Goal: Transaction & Acquisition: Purchase product/service

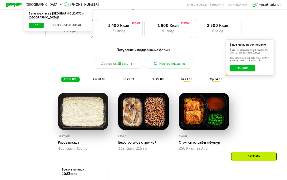
scroll to position [296, 0]
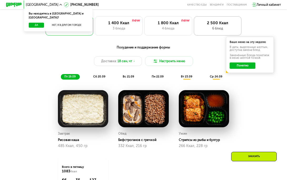
click at [222, 28] on div "6 блюд" at bounding box center [217, 28] width 39 height 5
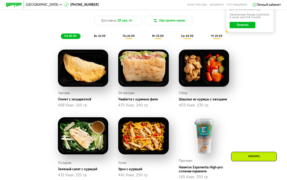
scroll to position [336, 0]
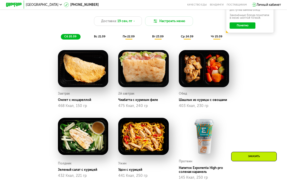
click at [154, 74] on img at bounding box center [143, 68] width 50 height 37
click at [147, 60] on img at bounding box center [143, 68] width 50 height 37
click at [168, 22] on button "Настроить меню" at bounding box center [169, 20] width 48 height 9
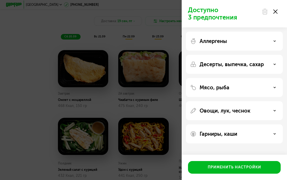
click at [274, 89] on div "Мясо, рыба" at bounding box center [234, 87] width 88 height 6
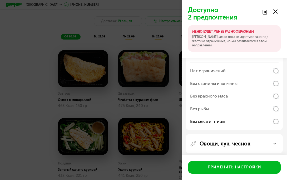
scroll to position [55, 0]
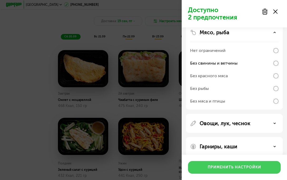
click at [246, 168] on div "Применить настройки" at bounding box center [233, 166] width 53 height 5
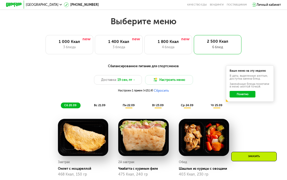
scroll to position [328, 0]
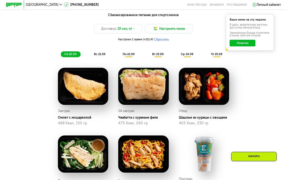
click at [103, 52] on span "вс 21.09" at bounding box center [99, 53] width 11 height 3
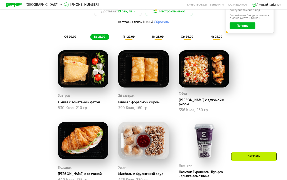
scroll to position [346, 0]
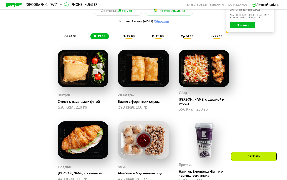
click at [161, 36] on span "вт 23.09" at bounding box center [157, 35] width 11 height 3
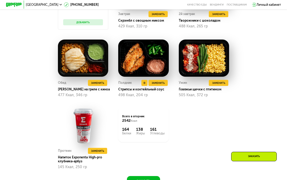
scroll to position [425, 0]
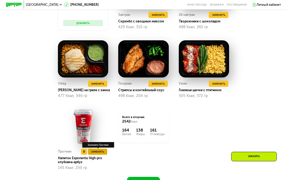
click at [103, 152] on span "Заменить" at bounding box center [97, 151] width 13 height 4
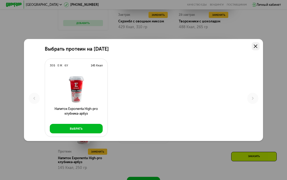
click at [256, 44] on link at bounding box center [255, 46] width 8 height 8
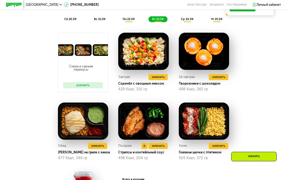
scroll to position [362, 0]
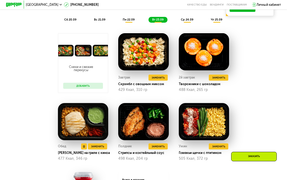
click at [80, 108] on img at bounding box center [83, 121] width 50 height 37
click at [86, 118] on img at bounding box center [83, 121] width 50 height 37
click at [98, 146] on span "Заменить" at bounding box center [97, 146] width 13 height 4
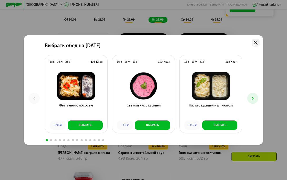
click at [256, 43] on icon at bounding box center [255, 43] width 4 height 4
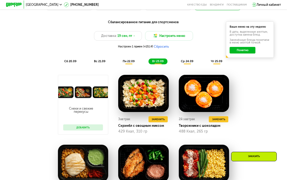
scroll to position [319, 0]
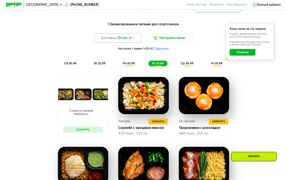
click at [133, 38] on icon at bounding box center [134, 38] width 2 height 2
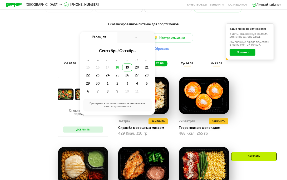
click at [118, 67] on div "18" at bounding box center [117, 67] width 10 height 8
click at [128, 69] on div "19" at bounding box center [127, 67] width 10 height 8
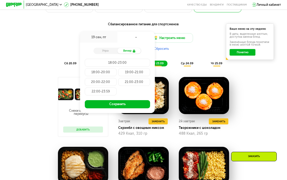
click at [198, 43] on div "Доставка: [DATE] сен, пт - Утро Вечер 18:00-23:00 18:00-20:00 19:00-21:00 20:00…" at bounding box center [144, 42] width 236 height 19
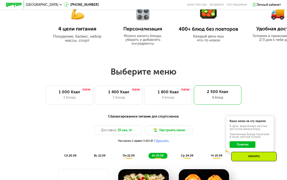
scroll to position [226, 0]
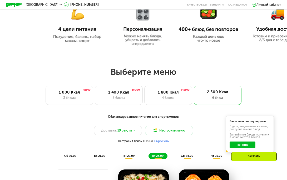
click at [162, 142] on button "Сбросить" at bounding box center [161, 141] width 15 height 4
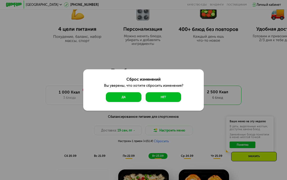
click at [136, 98] on button "Да" at bounding box center [123, 96] width 35 height 9
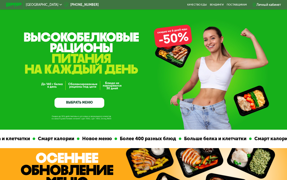
scroll to position [16, 0]
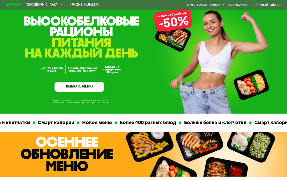
click at [38, 5] on div "[GEOGRAPHIC_DATA]" at bounding box center [44, 4] width 36 height 3
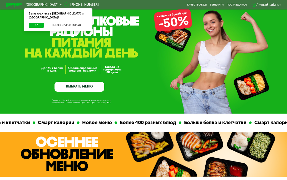
click at [38, 5] on div "[GEOGRAPHIC_DATA]" at bounding box center [44, 4] width 36 height 3
click at [116, 120] on div "Более 400 разных блюд" at bounding box center [147, 122] width 62 height 7
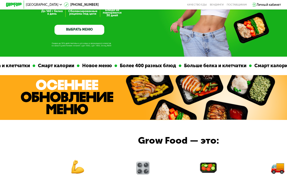
scroll to position [0, 0]
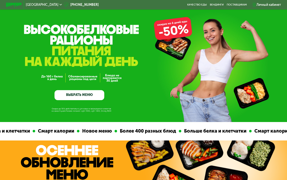
click at [79, 98] on link "ВЫБРАТЬ МЕНЮ" at bounding box center [78, 95] width 49 height 10
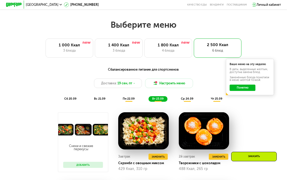
scroll to position [283, 0]
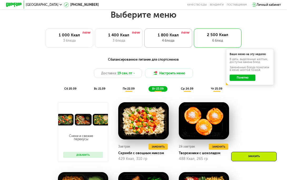
click at [169, 37] on div "1 800 Ккал" at bounding box center [167, 35] width 39 height 5
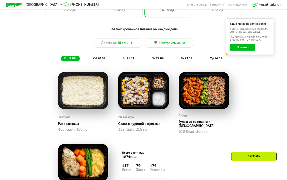
scroll to position [285, 0]
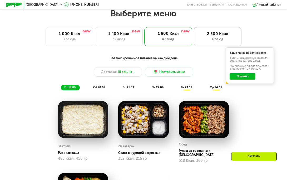
click at [222, 37] on div "6 блюд" at bounding box center [217, 39] width 39 height 5
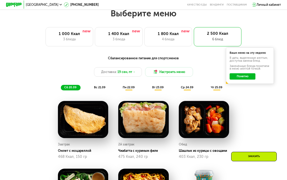
click at [251, 102] on div "Сбалансированное питание для спортсменов Доставка: [DATE] Настроить меню сб 20.…" at bounding box center [143, 172] width 245 height 238
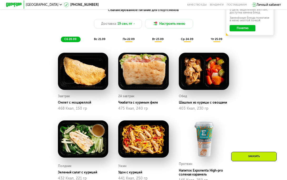
scroll to position [338, 0]
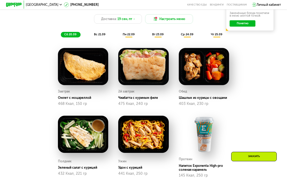
click at [128, 35] on span "пн 22.09" at bounding box center [129, 34] width 12 height 3
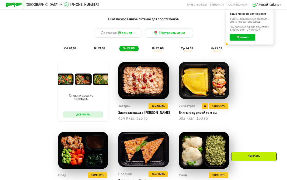
scroll to position [321, 0]
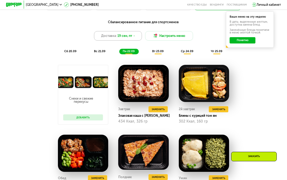
click at [137, 34] on div "Доставка: [DATE]" at bounding box center [118, 35] width 48 height 9
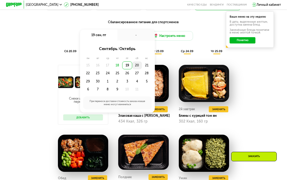
click at [140, 65] on div "20" at bounding box center [137, 65] width 10 height 8
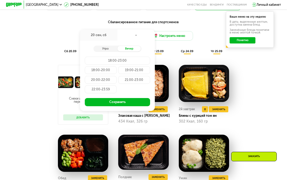
click at [226, 92] on img at bounding box center [204, 83] width 50 height 37
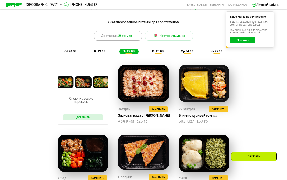
click at [138, 37] on div "Доставка: [DATE]" at bounding box center [118, 35] width 48 height 9
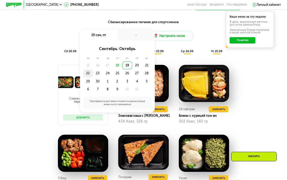
click at [87, 73] on div "22" at bounding box center [88, 73] width 10 height 8
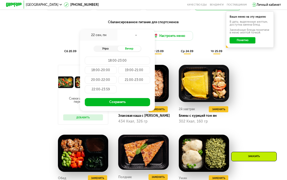
click at [109, 49] on div "Утро" at bounding box center [105, 49] width 24 height 6
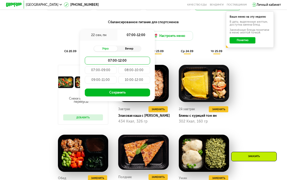
click at [131, 49] on div "Вечер" at bounding box center [129, 49] width 24 height 6
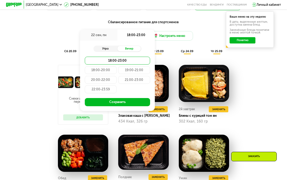
click at [108, 49] on div "Утро" at bounding box center [105, 49] width 24 height 6
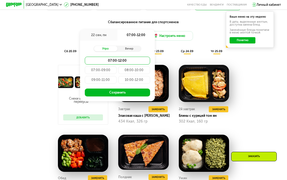
click at [136, 77] on div "10:00-12:00" at bounding box center [134, 80] width 32 height 8
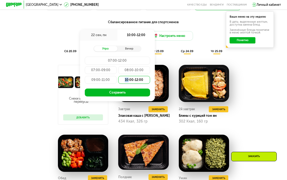
click at [136, 77] on div "10:00-12:00" at bounding box center [134, 80] width 32 height 8
click at [138, 81] on div "10:00-12:00" at bounding box center [134, 80] width 32 height 8
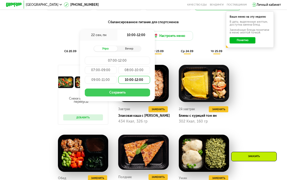
click at [133, 91] on button "Сохранить" at bounding box center [117, 92] width 65 height 8
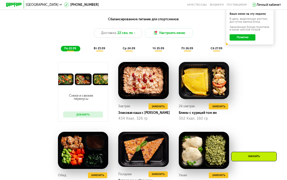
scroll to position [326, 0]
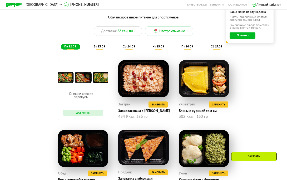
click at [84, 78] on img at bounding box center [83, 78] width 50 height 12
click at [88, 114] on button "Добавить" at bounding box center [83, 112] width 40 height 6
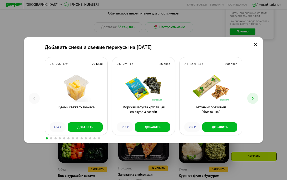
scroll to position [320, 0]
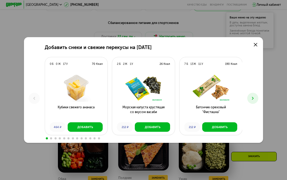
click at [254, 99] on icon at bounding box center [252, 98] width 5 height 5
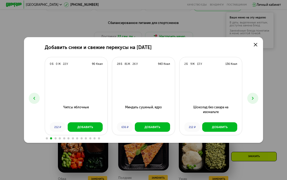
click at [254, 99] on icon at bounding box center [252, 98] width 5 height 5
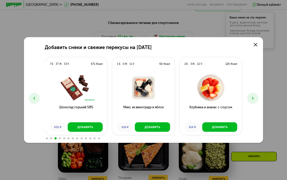
click at [254, 99] on icon at bounding box center [252, 98] width 5 height 5
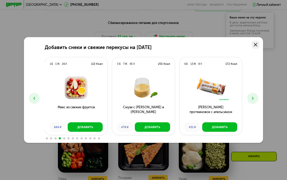
click at [256, 43] on icon at bounding box center [255, 45] width 4 height 4
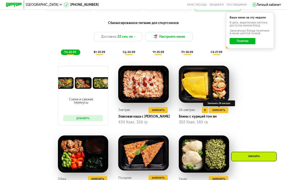
click at [219, 106] on div "Заменить 2й завтрак" at bounding box center [219, 103] width 32 height 6
click at [218, 110] on span "Заменить" at bounding box center [218, 110] width 13 height 4
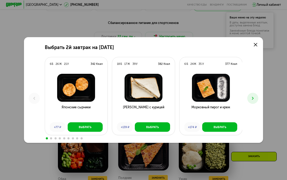
click at [252, 101] on button at bounding box center [252, 98] width 11 height 11
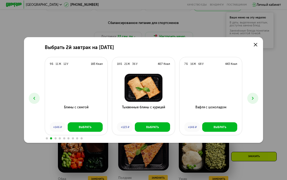
click at [252, 101] on button at bounding box center [252, 98] width 11 height 11
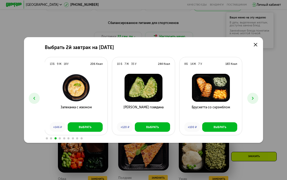
click at [252, 101] on button at bounding box center [252, 98] width 11 height 11
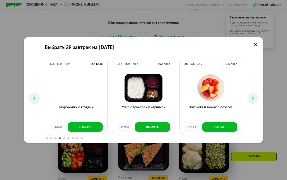
click at [252, 101] on button at bounding box center [252, 98] width 11 height 11
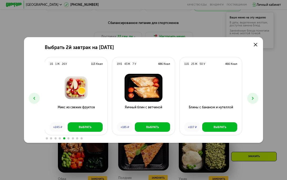
click at [252, 101] on button at bounding box center [252, 98] width 11 height 11
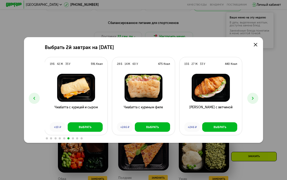
click at [252, 101] on button at bounding box center [252, 98] width 11 height 11
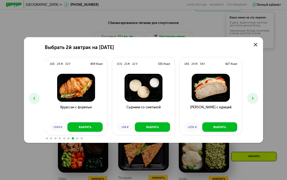
click at [254, 99] on icon at bounding box center [252, 98] width 5 height 5
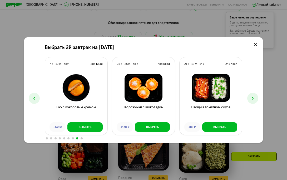
click at [254, 99] on icon at bounding box center [252, 98] width 5 height 5
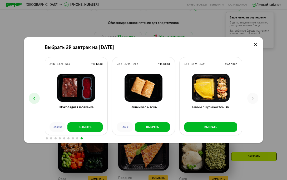
click at [33, 96] on icon at bounding box center [34, 98] width 5 height 5
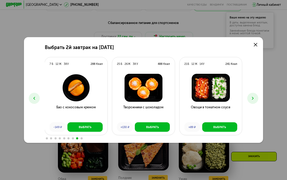
click at [33, 96] on icon at bounding box center [34, 98] width 5 height 5
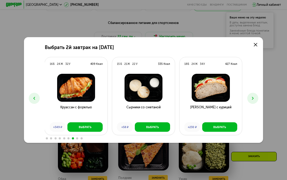
click at [33, 96] on icon at bounding box center [34, 98] width 5 height 5
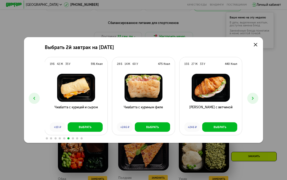
click at [33, 96] on icon at bounding box center [34, 98] width 5 height 5
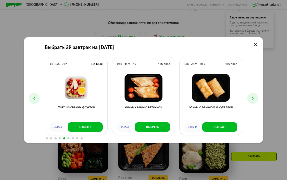
click at [33, 96] on icon at bounding box center [34, 98] width 5 height 5
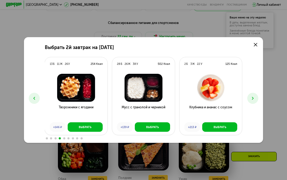
click at [33, 96] on icon at bounding box center [34, 98] width 5 height 5
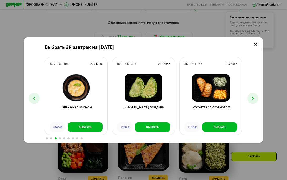
click at [35, 96] on icon at bounding box center [34, 98] width 5 height 5
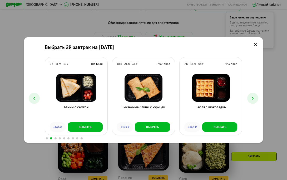
click at [35, 96] on icon at bounding box center [34, 98] width 5 height 5
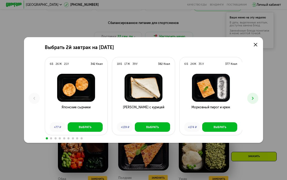
click at [114, 125] on div "6 Б 26 Ж 21 У 342 Ккал Японские сырники +77 ₽ Выбрать 18 Б 17 Ж 39 У 382 Ккал С…" at bounding box center [143, 97] width 197 height 80
drag, startPoint x: 250, startPoint y: 94, endPoint x: 247, endPoint y: 100, distance: 5.9
click at [247, 100] on button at bounding box center [252, 98] width 11 height 11
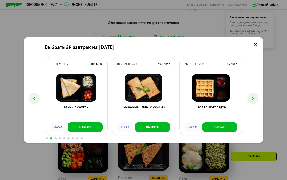
click at [253, 100] on icon at bounding box center [252, 98] width 5 height 5
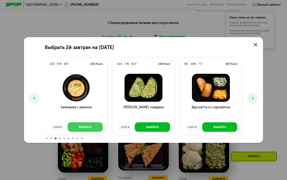
click at [91, 128] on div "Выбрать" at bounding box center [85, 127] width 13 height 4
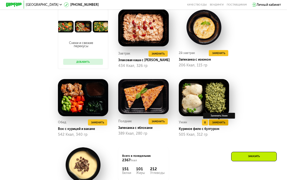
scroll to position [389, 0]
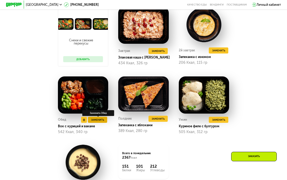
click at [102, 119] on span "Заменить" at bounding box center [97, 120] width 13 height 4
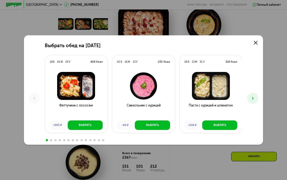
click at [254, 97] on icon at bounding box center [252, 98] width 5 height 5
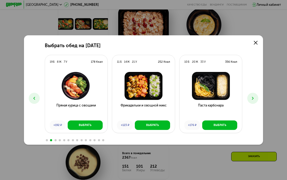
click at [254, 97] on icon at bounding box center [252, 98] width 5 height 5
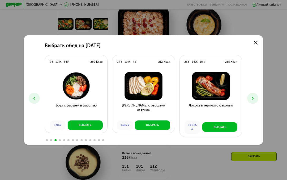
click at [254, 97] on icon at bounding box center [252, 98] width 5 height 5
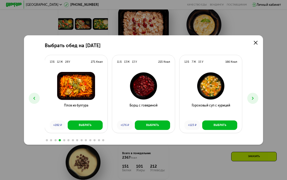
click at [255, 98] on icon at bounding box center [252, 98] width 5 height 5
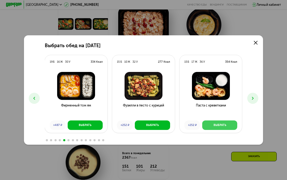
click at [230, 126] on button "Выбрать" at bounding box center [219, 124] width 35 height 9
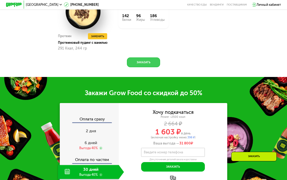
scroll to position [580, 0]
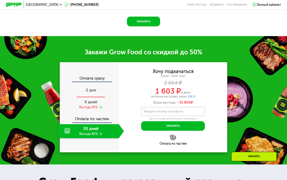
click at [93, 90] on span "2 дня" at bounding box center [91, 90] width 10 height 5
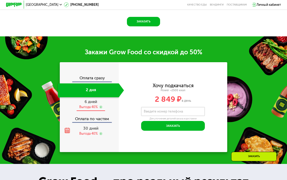
click at [92, 104] on div "6 дней Выгода 40%" at bounding box center [91, 104] width 66 height 14
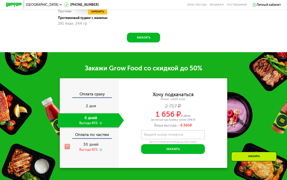
scroll to position [580, 0]
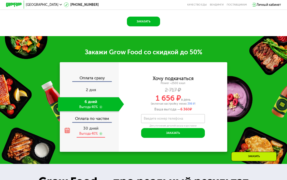
click at [89, 134] on div "Выгода 40%" at bounding box center [88, 133] width 18 height 4
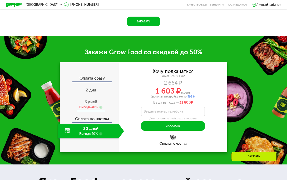
click at [90, 107] on div "Выгода 40%" at bounding box center [88, 107] width 18 height 4
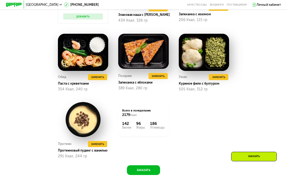
scroll to position [431, 0]
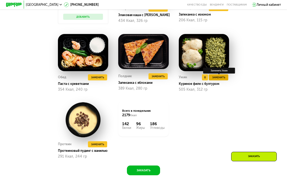
click at [220, 77] on span "Заменить" at bounding box center [218, 77] width 13 height 4
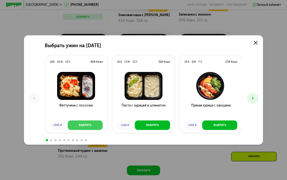
click at [93, 126] on button "Выбрать" at bounding box center [85, 124] width 35 height 9
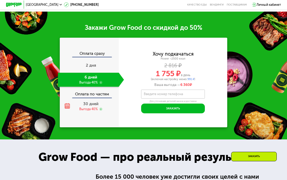
scroll to position [602, 0]
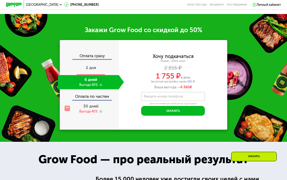
click at [105, 66] on div "2 дня" at bounding box center [91, 68] width 66 height 14
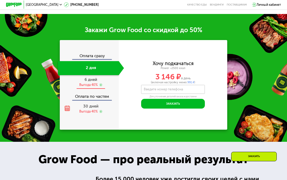
click at [102, 81] on div "6 дней Выгода 40%" at bounding box center [91, 82] width 66 height 14
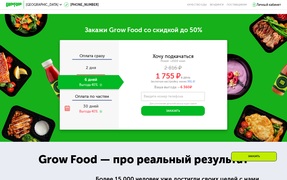
click at [99, 65] on div "2 дня" at bounding box center [91, 68] width 66 height 14
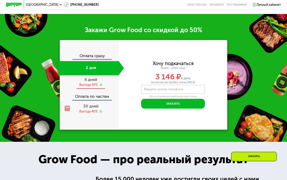
click at [104, 80] on div "6 дней Выгода 40%" at bounding box center [91, 82] width 66 height 14
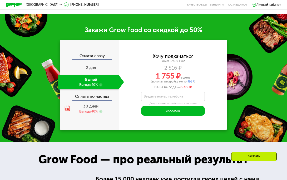
click at [103, 56] on div "Оплата сразу" at bounding box center [89, 56] width 59 height 5
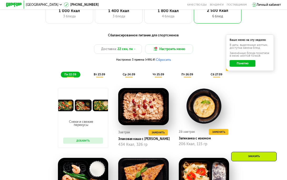
scroll to position [307, 0]
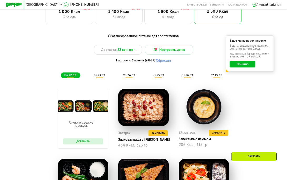
click at [103, 78] on div "вт 23.09" at bounding box center [99, 75] width 19 height 6
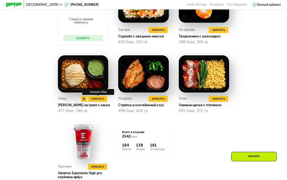
scroll to position [407, 0]
